Goal: Transaction & Acquisition: Purchase product/service

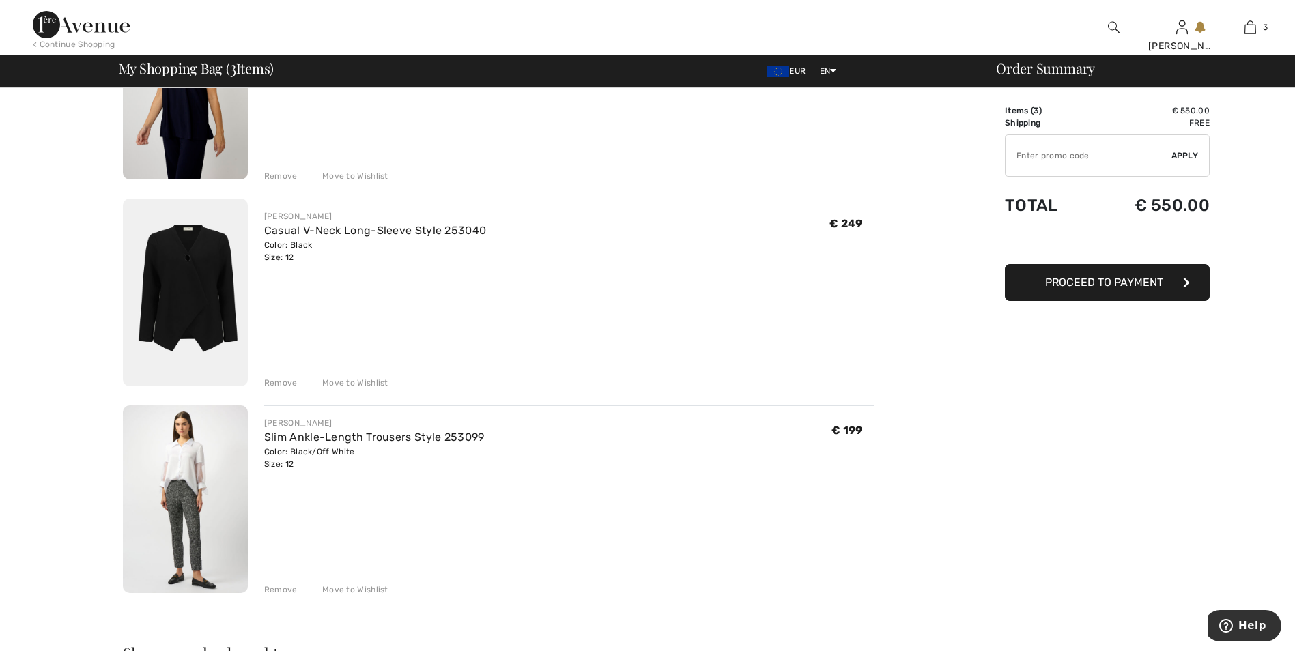
scroll to position [205, 0]
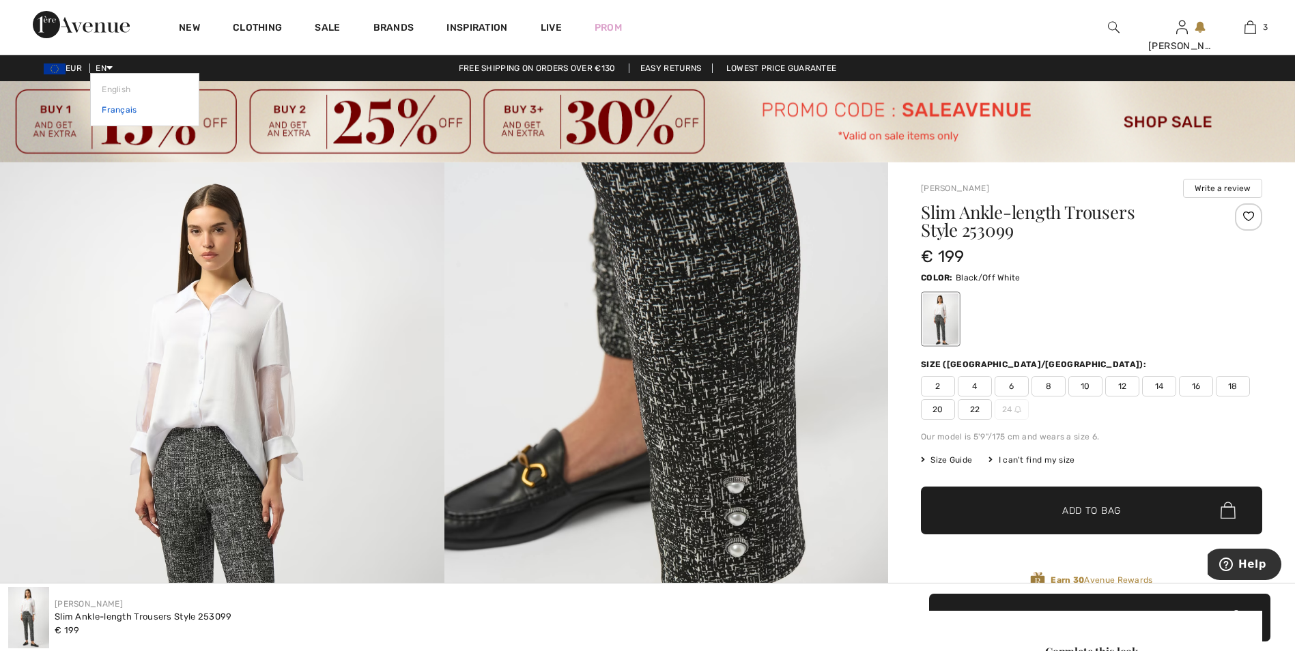
click at [120, 105] on link "Français" at bounding box center [145, 110] width 86 height 20
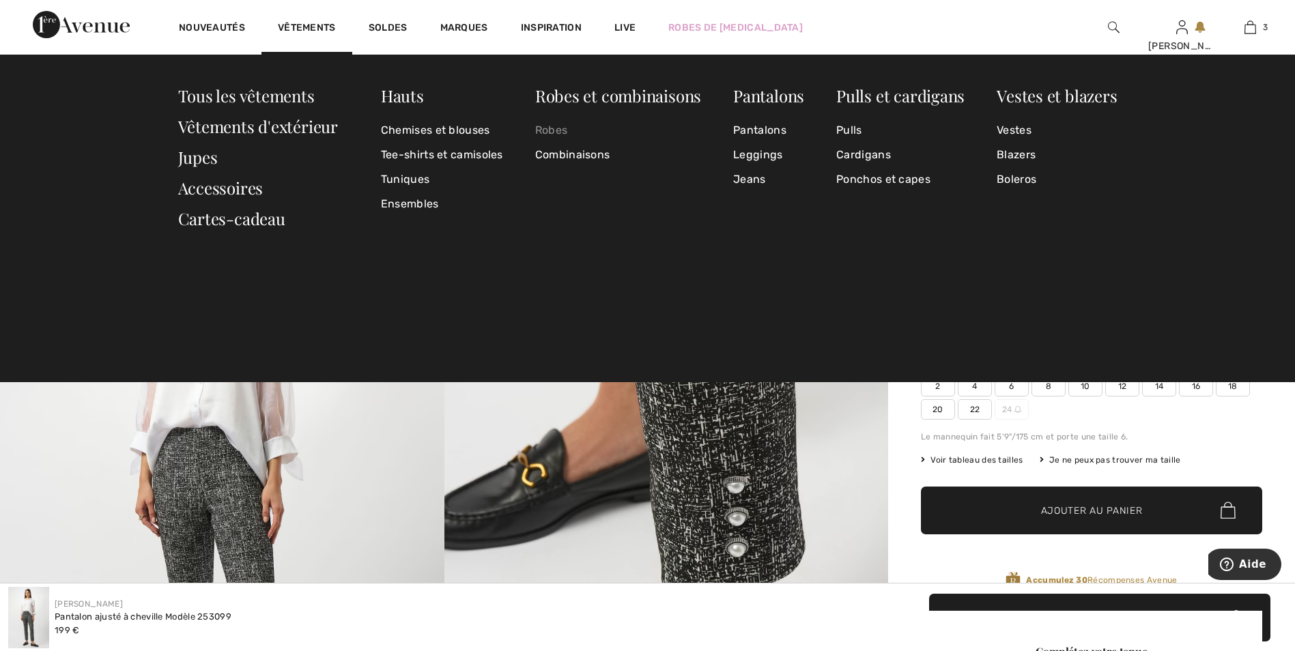
click at [550, 128] on link "Robes" at bounding box center [618, 130] width 166 height 25
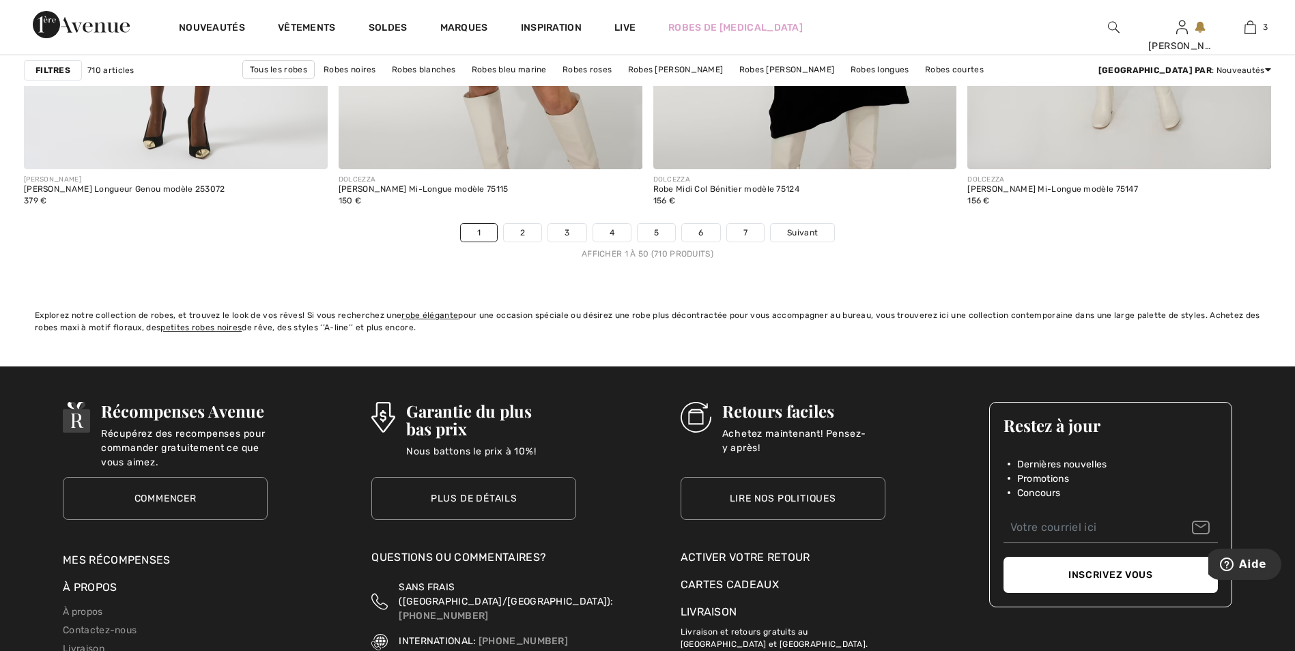
scroll to position [8058, 0]
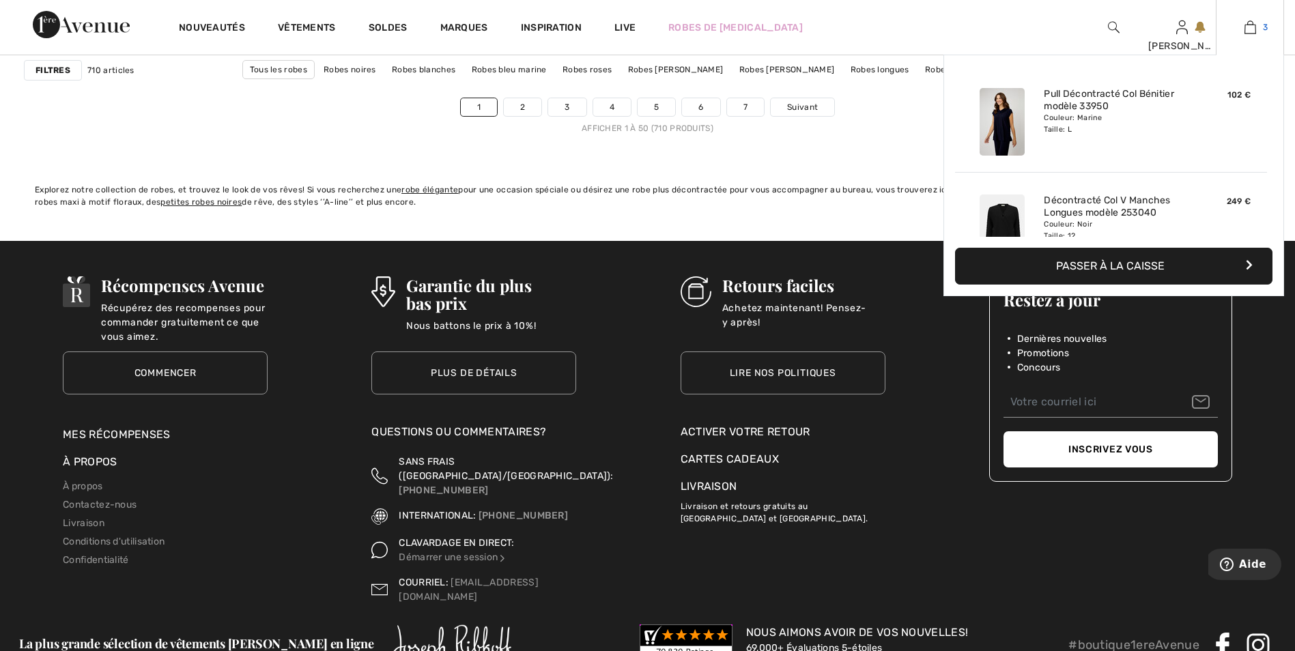
click at [1252, 26] on img at bounding box center [1251, 27] width 12 height 16
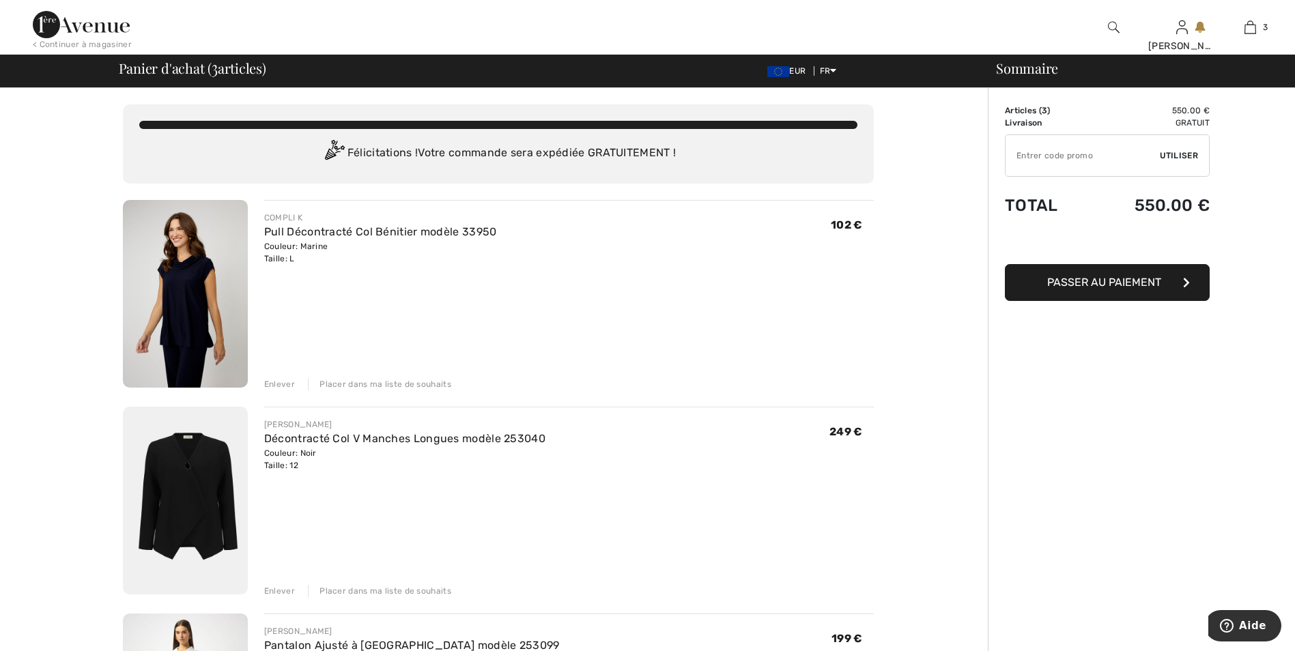
click at [281, 380] on div "Enlever" at bounding box center [279, 384] width 31 height 12
